Goal: Download file/media

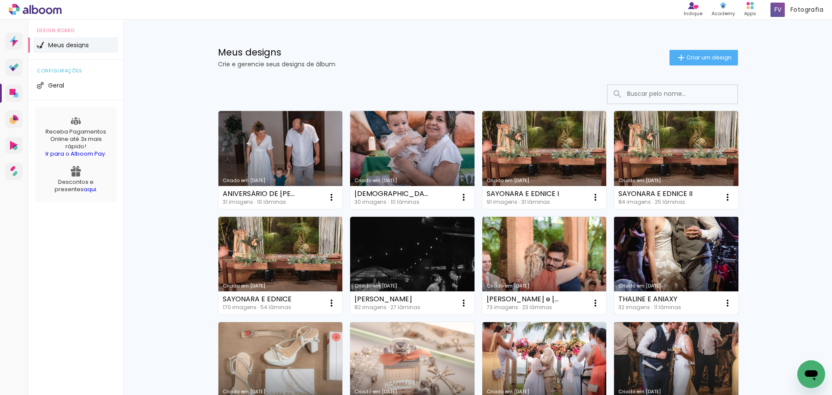
click at [685, 249] on link "Criado em [DATE]" at bounding box center [676, 266] width 124 height 98
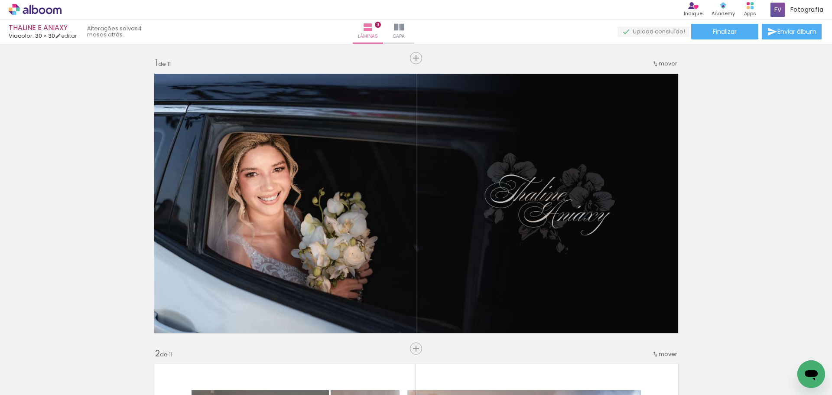
click at [33, 368] on input "Todas as fotos" at bounding box center [24, 368] width 33 height 7
click at [0, 0] on slot "Não utilizadas" at bounding box center [0, 0] width 0 height 0
type input "Não utilizadas"
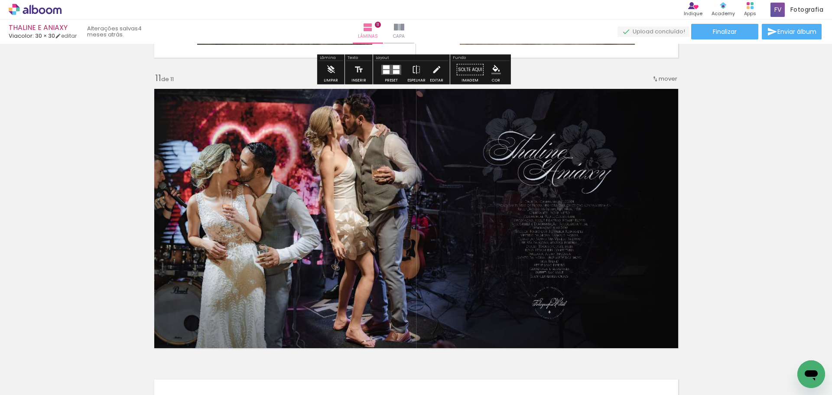
scroll to position [2873, 0]
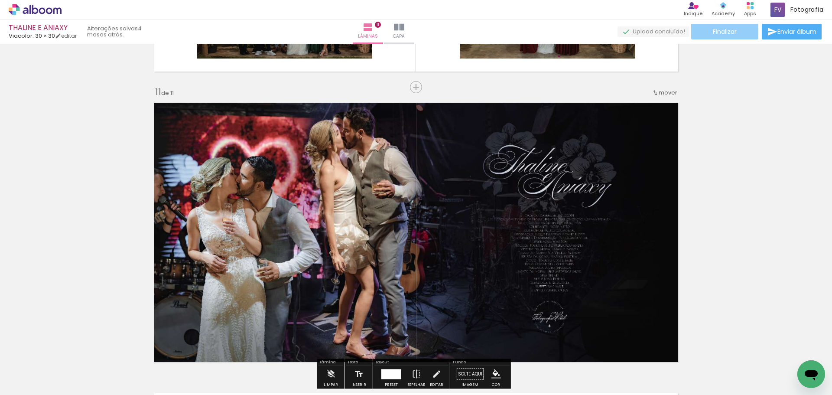
click at [715, 24] on paper-button "Finalizar" at bounding box center [724, 32] width 67 height 16
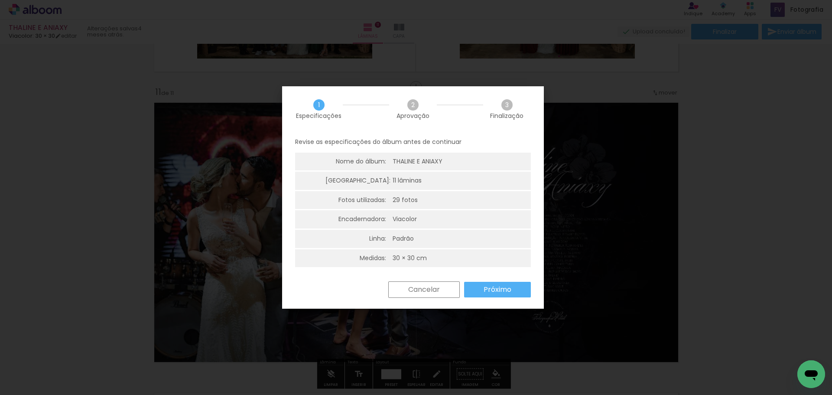
click at [0, 0] on slot "Próximo" at bounding box center [0, 0] width 0 height 0
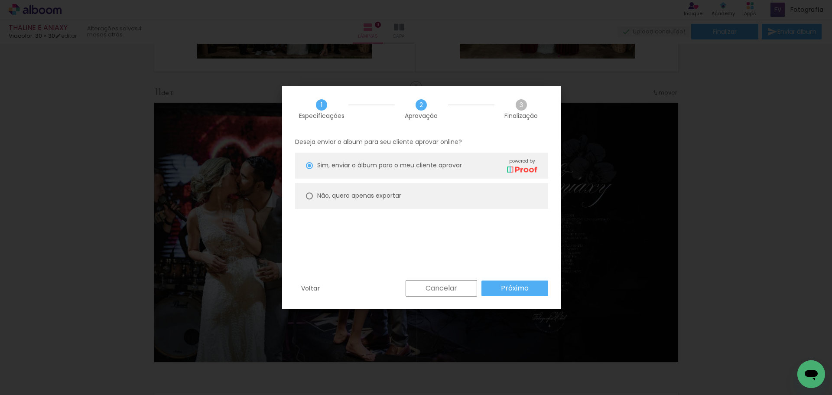
click at [361, 203] on paper-radio-button "Não, quero apenas exportar" at bounding box center [421, 196] width 253 height 26
type paper-radio-button "on"
click at [0, 0] on slot "Próximo" at bounding box center [0, 0] width 0 height 0
type input "Alta, 300 DPI"
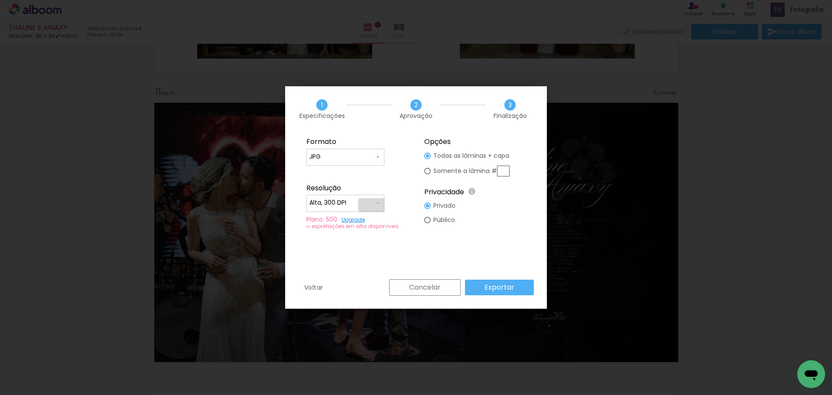
click at [379, 205] on iron-icon at bounding box center [377, 203] width 7 height 7
click at [379, 205] on paper-item "Alta, 300 DPI" at bounding box center [345, 201] width 78 height 17
click at [0, 0] on slot "Exportar" at bounding box center [0, 0] width 0 height 0
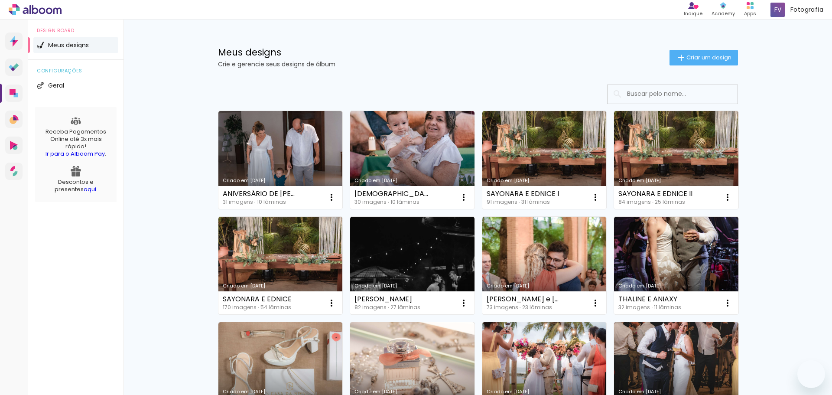
click at [301, 145] on link "Criado em [DATE]" at bounding box center [280, 160] width 124 height 98
click at [0, 0] on neon-animated-pages "Confirmar Cancelar" at bounding box center [0, 0] width 0 height 0
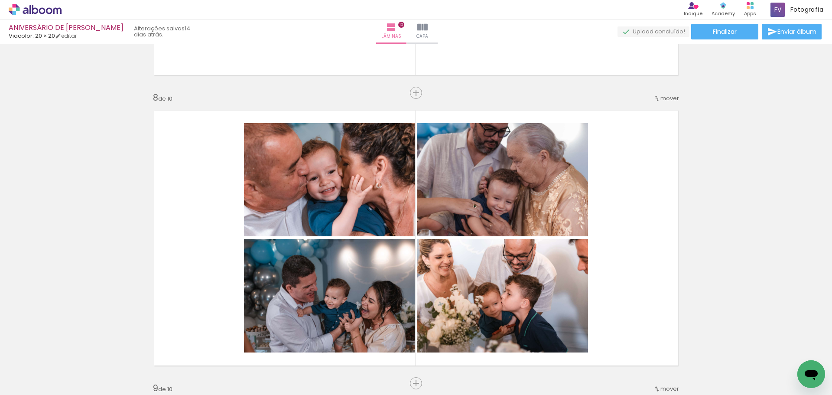
scroll to position [2929, 0]
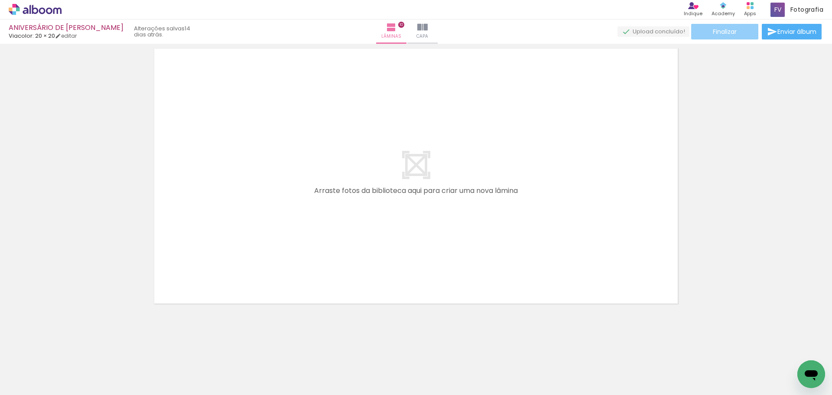
click at [720, 29] on span "Finalizar" at bounding box center [724, 32] width 24 height 6
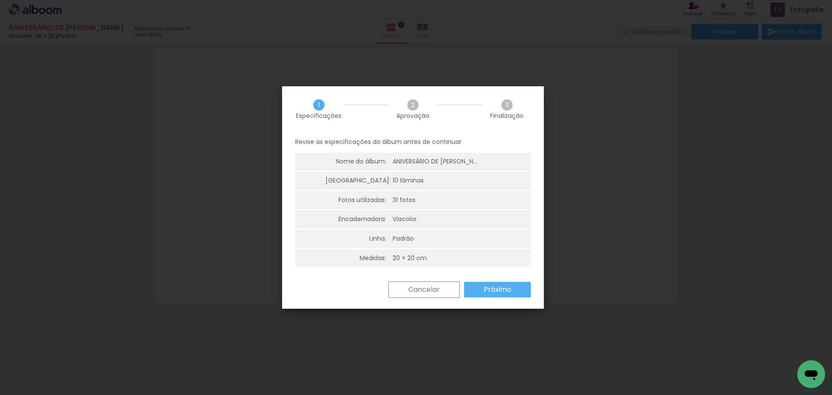
click at [0, 0] on slot "Próximo" at bounding box center [0, 0] width 0 height 0
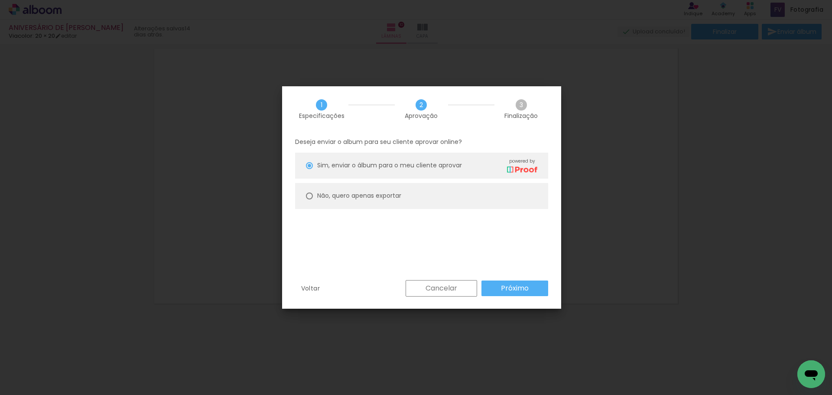
click at [434, 191] on paper-radio-button "Não, quero apenas exportar" at bounding box center [421, 196] width 253 height 26
type paper-radio-button "on"
click at [0, 0] on slot "Próximo" at bounding box center [0, 0] width 0 height 0
type input "Alta, 300 DPI"
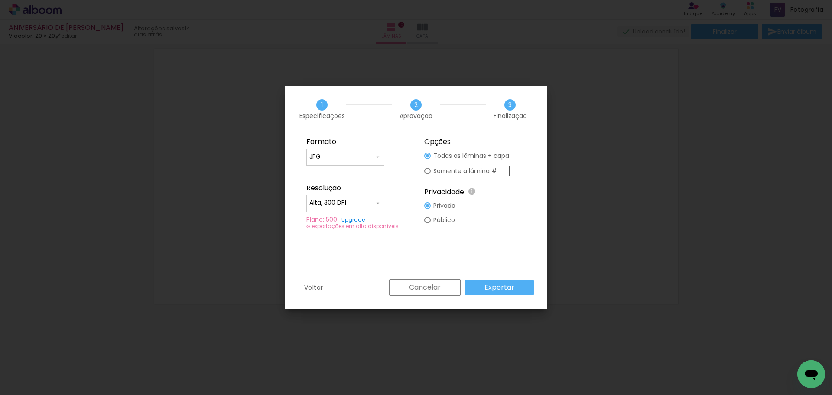
click at [0, 0] on slot "Exportar" at bounding box center [0, 0] width 0 height 0
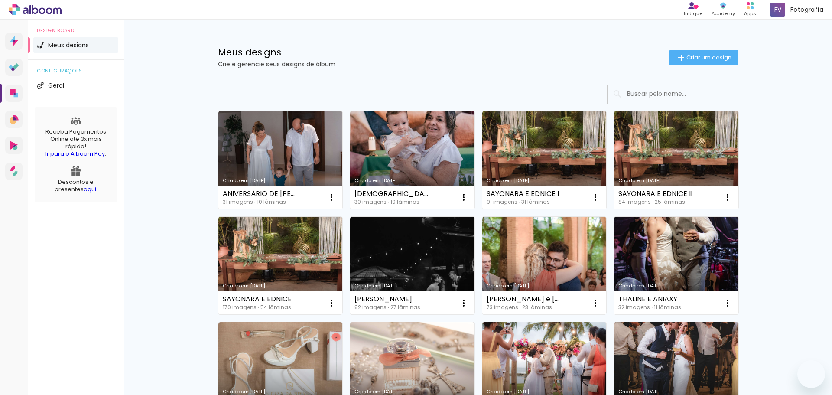
click at [415, 156] on link "Criado em [DATE]" at bounding box center [412, 160] width 124 height 98
click at [0, 0] on neon-animated-pages "Confirmar Cancelar" at bounding box center [0, 0] width 0 height 0
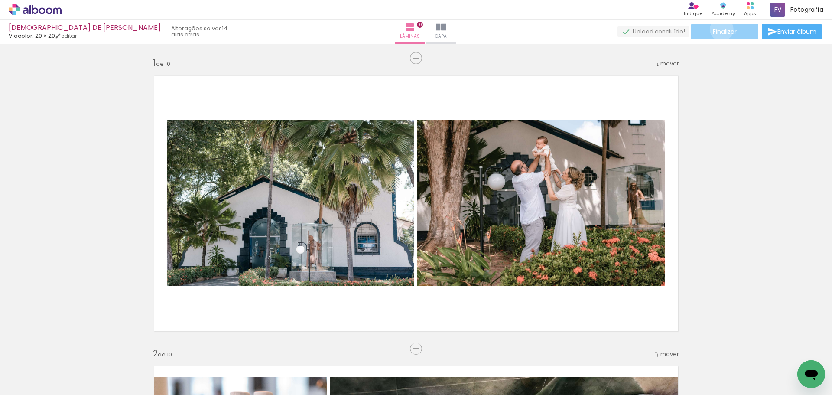
click at [718, 29] on span "Finalizar" at bounding box center [724, 32] width 24 height 6
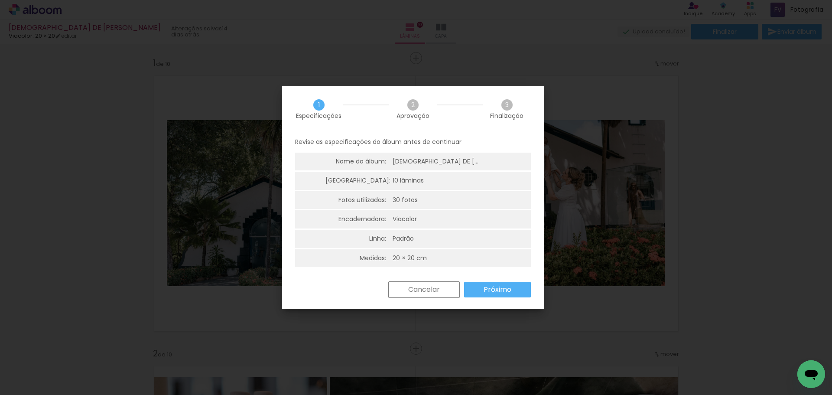
click at [494, 294] on paper-button "Próximo" at bounding box center [497, 290] width 67 height 16
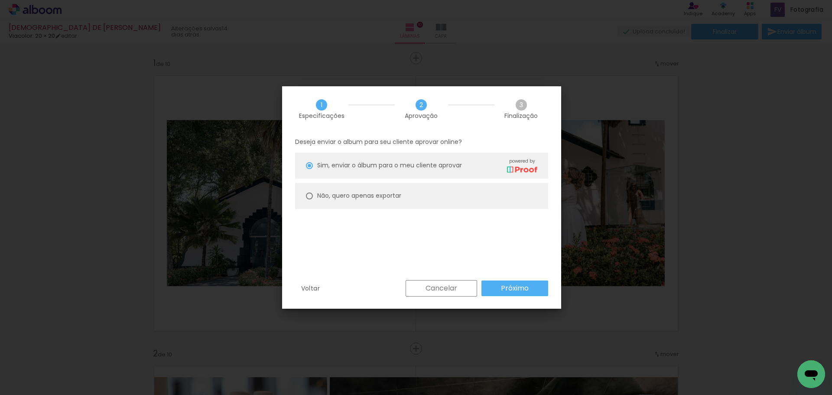
click at [0, 0] on slot "Não, quero apenas exportar" at bounding box center [0, 0] width 0 height 0
type paper-radio-button "on"
click at [528, 292] on paper-button "Próximo" at bounding box center [514, 288] width 67 height 16
type input "Alta, 300 DPI"
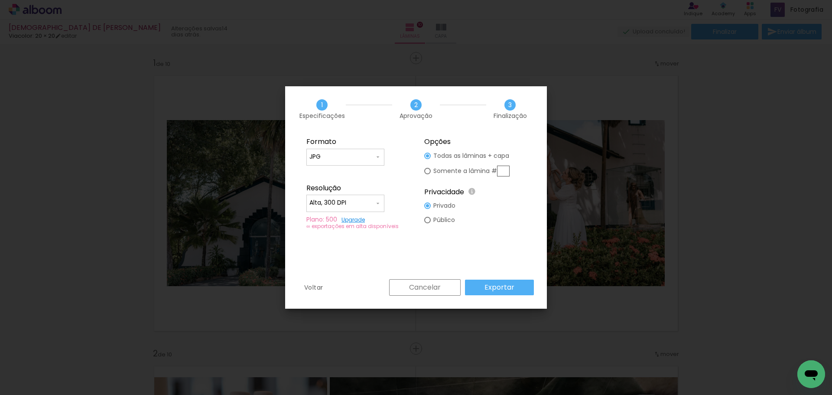
click at [482, 287] on paper-button "Exportar" at bounding box center [499, 287] width 69 height 16
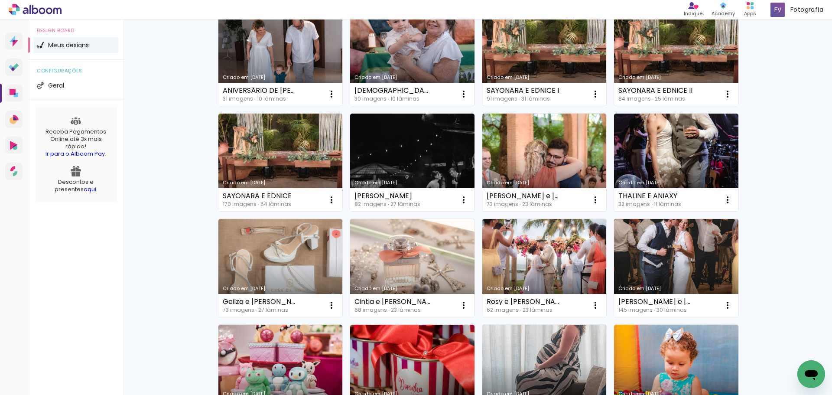
scroll to position [130, 0]
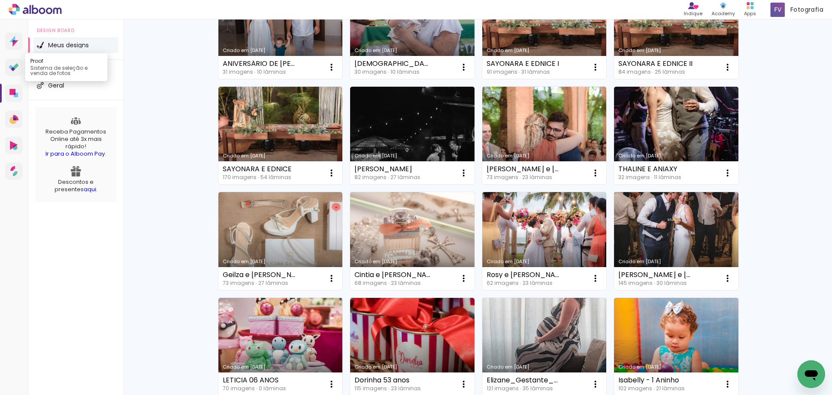
click at [15, 65] on icon at bounding box center [16, 66] width 6 height 6
